Goal: Communication & Community: Answer question/provide support

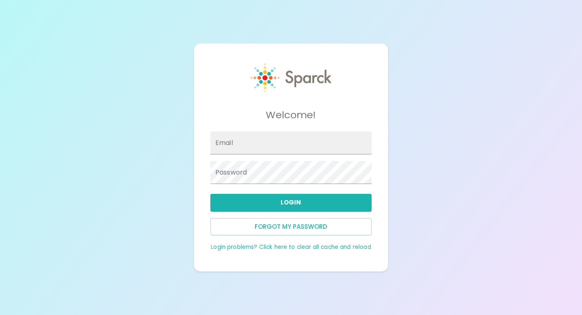
click at [253, 143] on input "Email" at bounding box center [291, 142] width 161 height 23
click at [219, 204] on button "Login" at bounding box center [291, 202] width 161 height 17
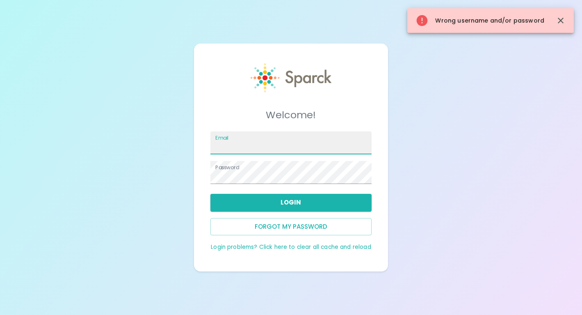
click at [245, 145] on input "Email" at bounding box center [291, 142] width 161 height 23
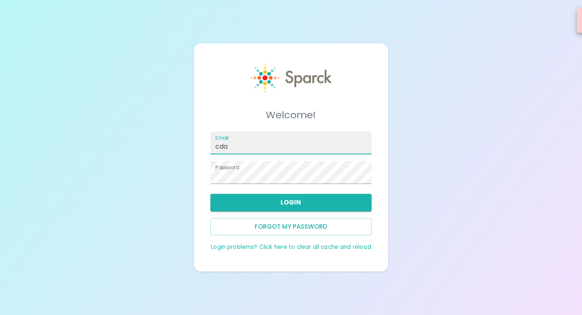
type input "cdakessian@sfbaycoffee.com"
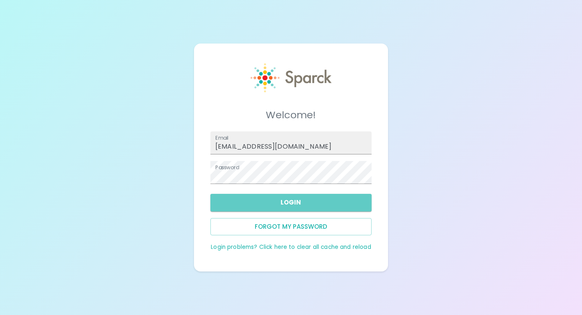
click at [248, 207] on button "Login" at bounding box center [291, 202] width 161 height 17
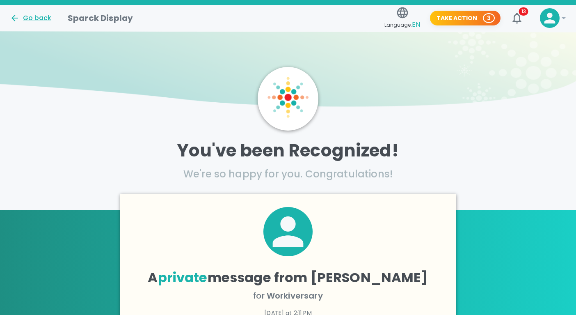
click at [521, 12] on span "13" at bounding box center [523, 11] width 9 height 8
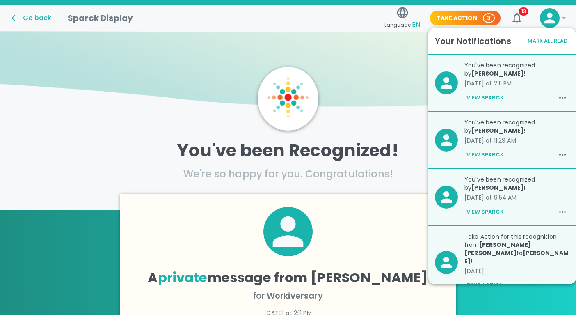
click at [487, 96] on button "View Sparck" at bounding box center [485, 98] width 41 height 14
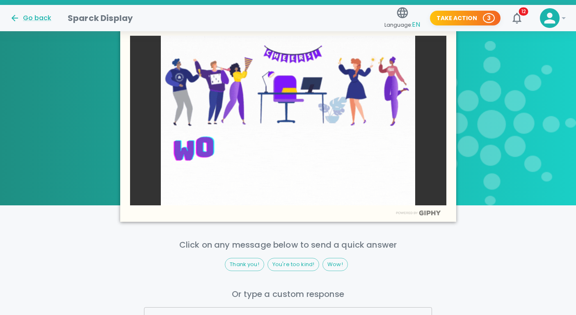
scroll to position [335, 0]
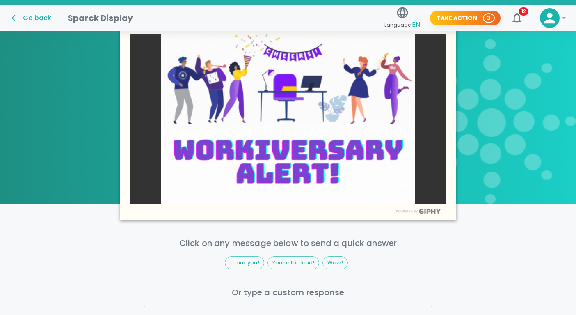
click at [243, 261] on span "Thank you!" at bounding box center [244, 263] width 39 height 8
type input "Thank you!"
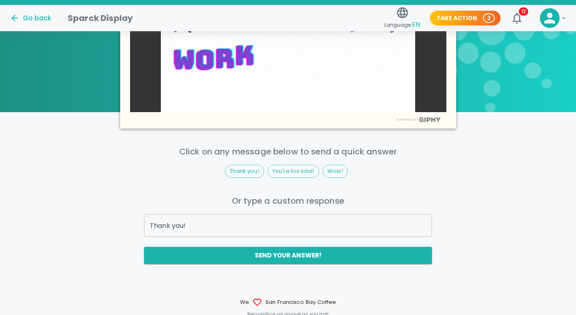
scroll to position [428, 0]
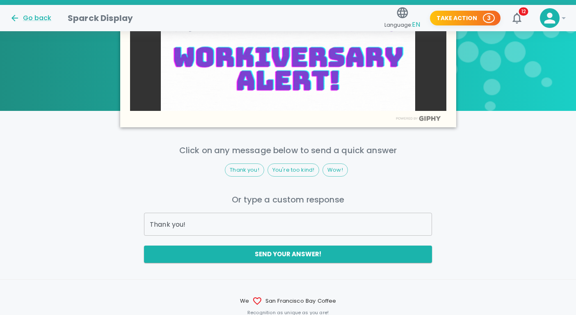
click at [158, 258] on button "Send your answer!" at bounding box center [288, 253] width 288 height 17
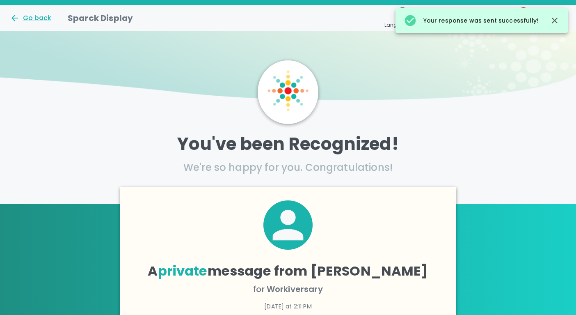
scroll to position [0, 0]
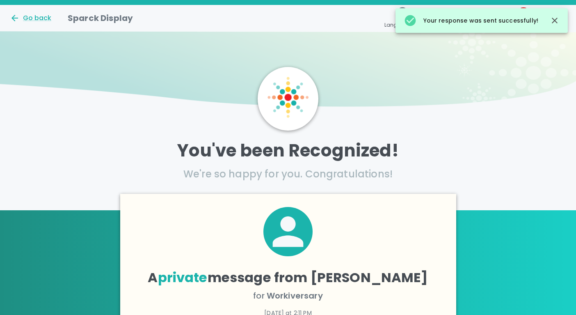
click at [550, 28] on button "button" at bounding box center [555, 21] width 20 height 20
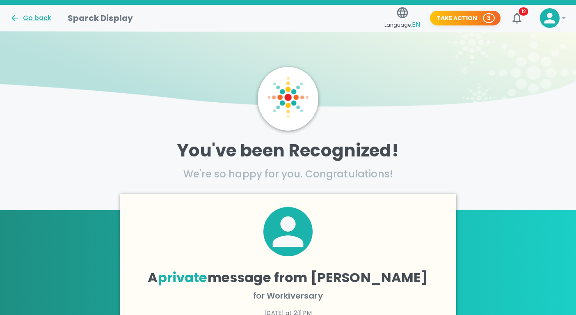
click at [516, 20] on icon "button" at bounding box center [517, 17] width 13 height 13
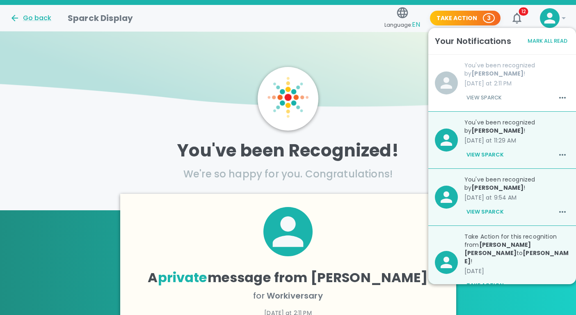
click at [516, 147] on div "You've been recognized by Eric Ansaldo ! yesterday at 11:29 AM View Sparck" at bounding box center [514, 137] width 112 height 50
click at [497, 155] on button "View Sparck" at bounding box center [485, 155] width 41 height 14
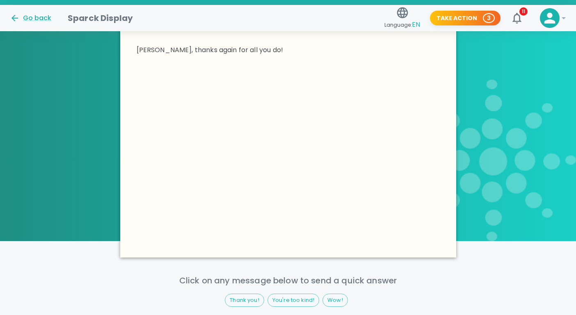
scroll to position [474, 0]
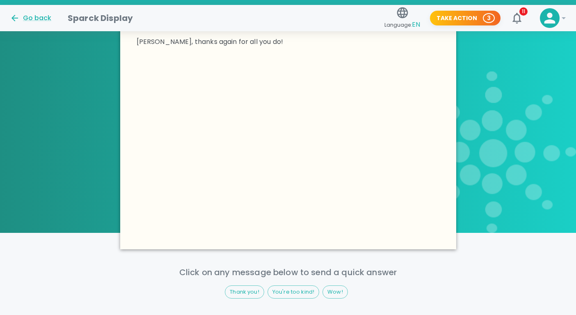
click at [303, 290] on span "You're too kind!" at bounding box center [293, 292] width 51 height 8
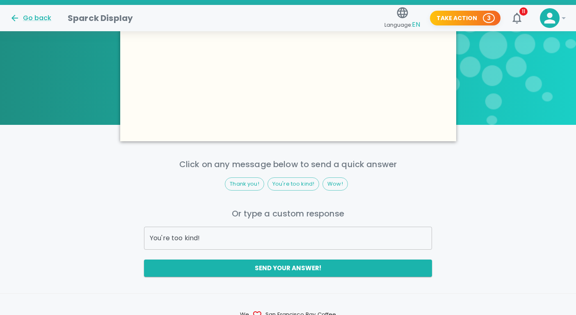
scroll to position [582, 0]
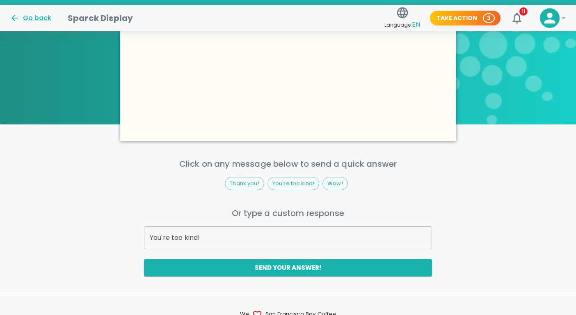
click at [255, 236] on input "You're too kind!" at bounding box center [288, 237] width 288 height 23
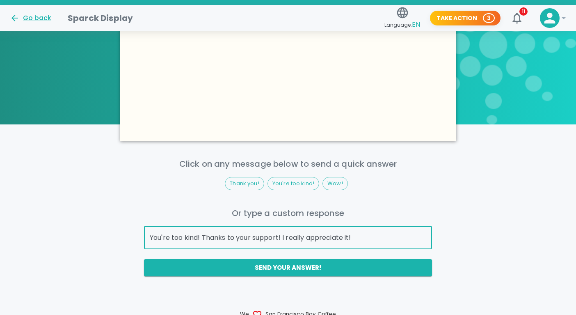
type input "You're too kind! Thanks to your support! I really appreciate it!"
click at [260, 265] on button "Send your answer!" at bounding box center [288, 267] width 288 height 17
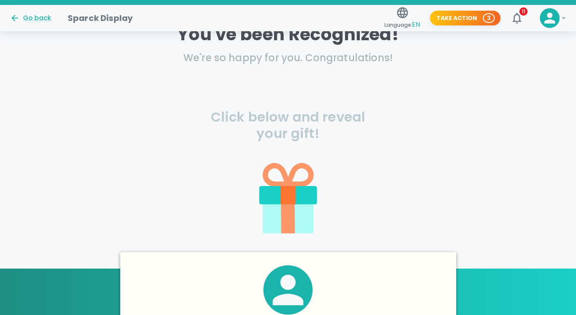
scroll to position [116, 0]
click at [288, 187] on icon at bounding box center [288, 195] width 15 height 18
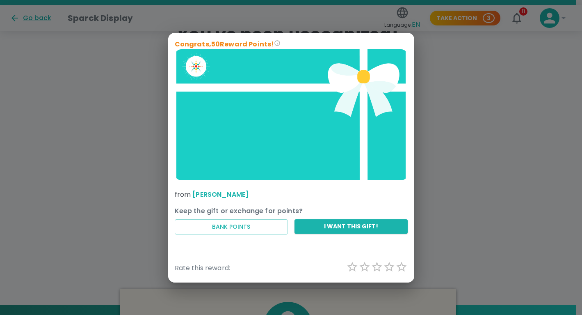
click at [324, 225] on button "I want this gift!" at bounding box center [351, 226] width 113 height 14
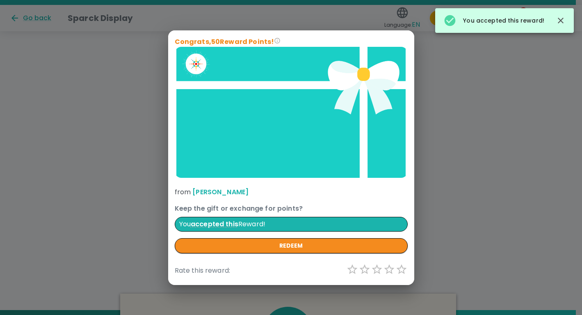
click at [559, 23] on icon "button" at bounding box center [561, 21] width 6 height 6
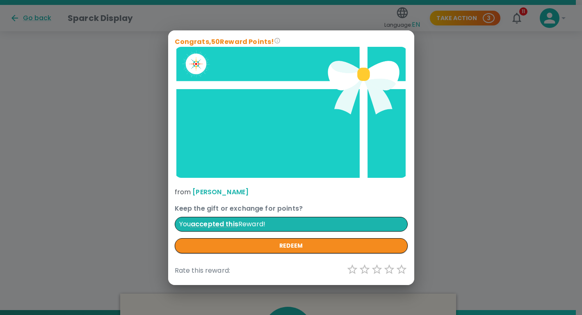
click at [439, 156] on div "Congrats, 50 Reward Points! from Eric Ansaldo Keep the gift or exchange for poi…" at bounding box center [291, 157] width 582 height 315
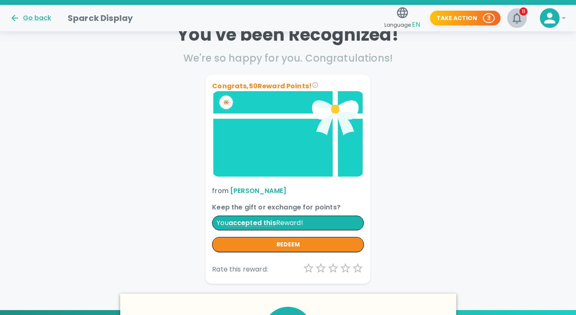
click at [520, 11] on span "11" at bounding box center [524, 11] width 8 height 8
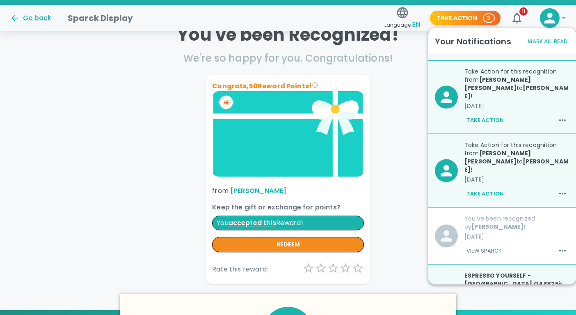
scroll to position [165, 0]
click at [540, 187] on div "Take Action" at bounding box center [517, 194] width 105 height 14
click at [488, 187] on button "Take Action" at bounding box center [485, 194] width 41 height 14
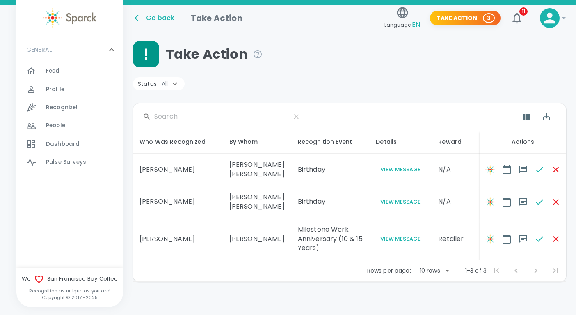
click at [485, 16] on span "3" at bounding box center [489, 18] width 10 height 8
click at [565, 18] on icon at bounding box center [564, 18] width 4 height 2
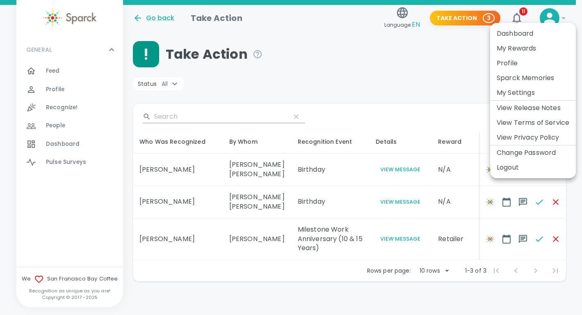
click at [517, 167] on li "Logout" at bounding box center [534, 167] width 86 height 15
